Goal: Navigation & Orientation: Find specific page/section

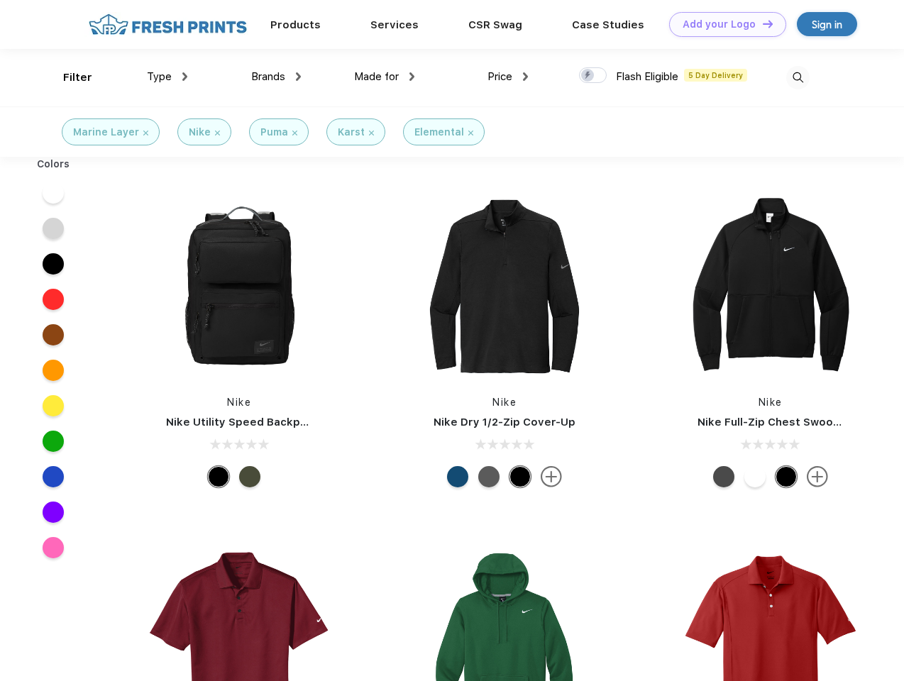
click at [722, 24] on link "Add your Logo Design Tool" at bounding box center [727, 24] width 117 height 25
click at [0, 0] on div "Design Tool" at bounding box center [0, 0] width 0 height 0
click at [761, 23] on link "Add your Logo Design Tool" at bounding box center [727, 24] width 117 height 25
click at [68, 77] on div "Filter" at bounding box center [77, 78] width 29 height 16
click at [167, 77] on span "Type" at bounding box center [159, 76] width 25 height 13
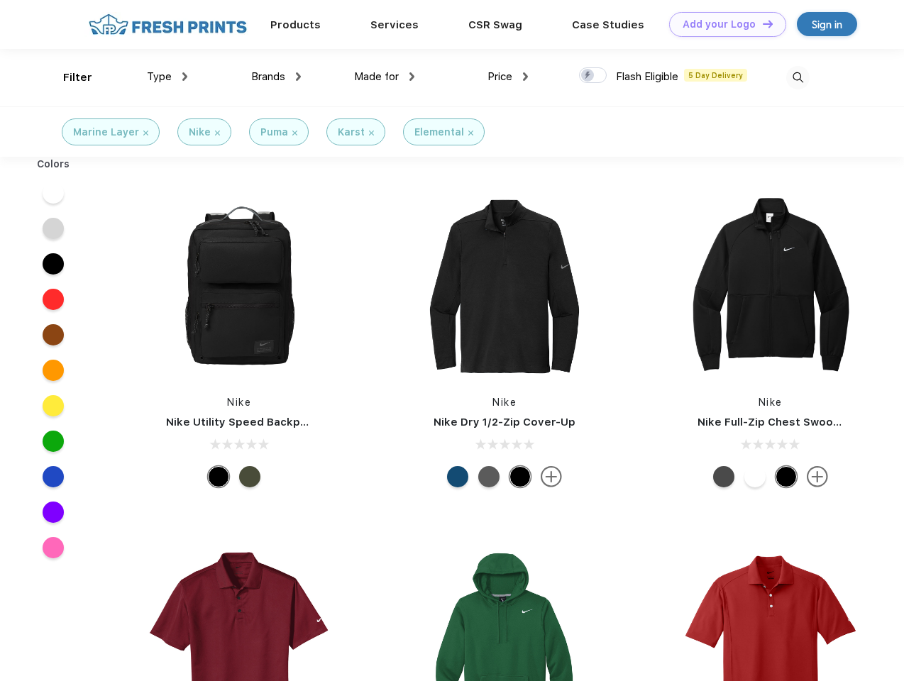
click at [276, 77] on span "Brands" at bounding box center [268, 76] width 34 height 13
click at [384, 77] on span "Made for" at bounding box center [376, 76] width 45 height 13
click at [508, 77] on span "Price" at bounding box center [499, 76] width 25 height 13
click at [593, 76] on div at bounding box center [593, 75] width 28 height 16
click at [588, 76] on input "checkbox" at bounding box center [583, 71] width 9 height 9
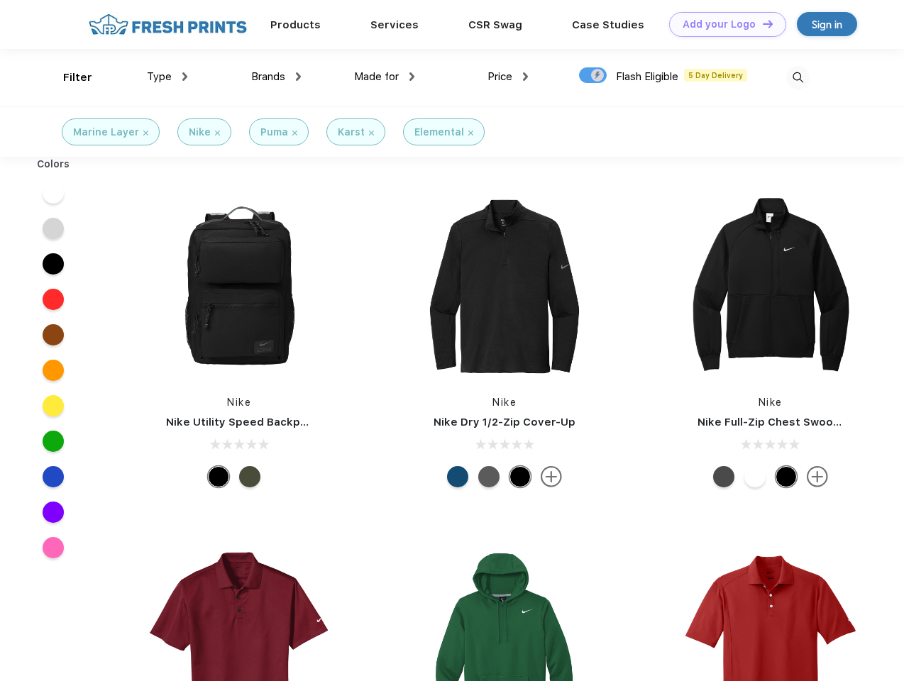
click at [797, 77] on img at bounding box center [797, 77] width 23 height 23
